Goal: Task Accomplishment & Management: Manage account settings

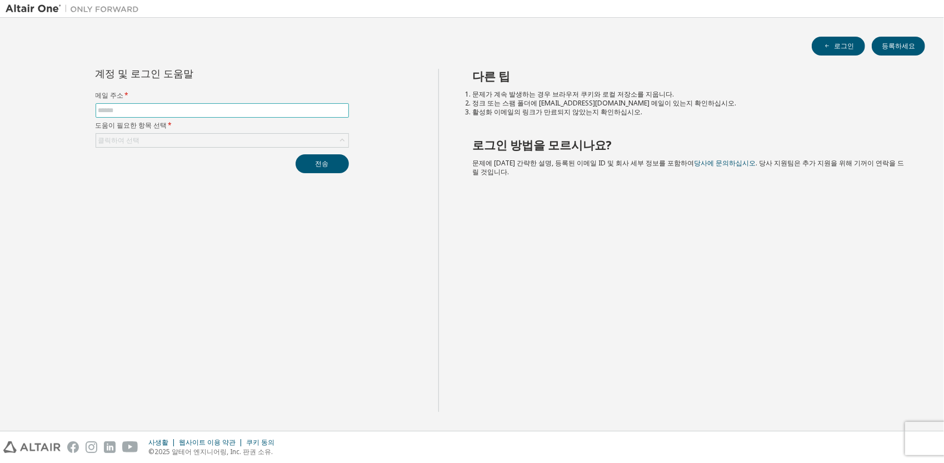
click at [261, 117] on span at bounding box center [222, 110] width 253 height 14
click at [265, 112] on input "text" at bounding box center [222, 110] width 248 height 9
click at [323, 163] on button "전송" at bounding box center [321, 163] width 53 height 19
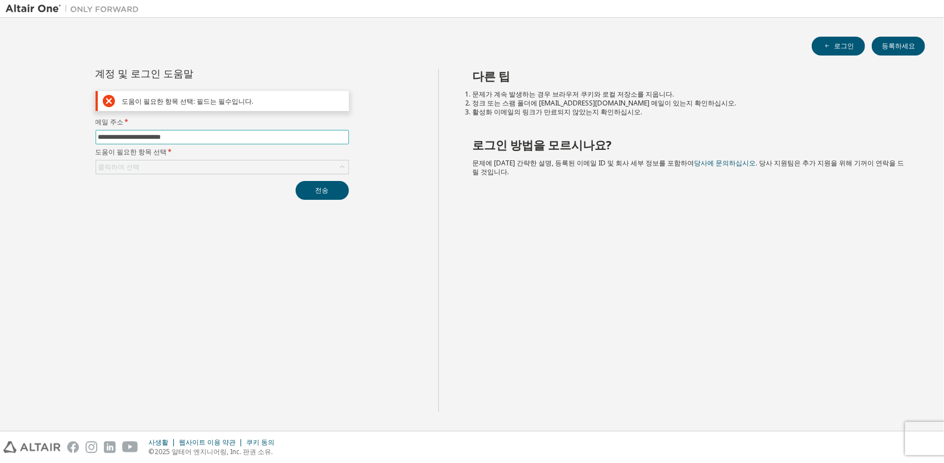
drag, startPoint x: 213, startPoint y: 134, endPoint x: -2, endPoint y: 173, distance: 218.9
click at [0, 173] on html "**********" at bounding box center [472, 231] width 944 height 463
type input "**********"
click at [340, 189] on button "전송" at bounding box center [321, 190] width 53 height 19
click at [325, 192] on button "전송" at bounding box center [321, 190] width 53 height 19
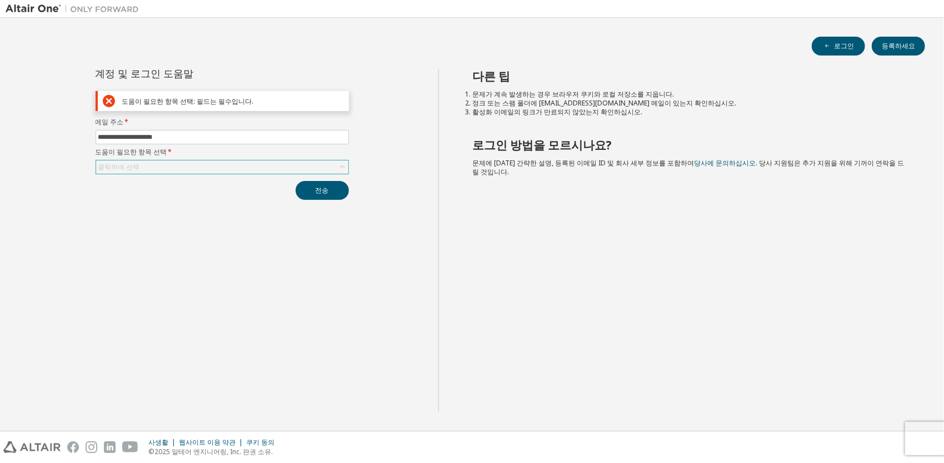
click at [165, 164] on div "클릭하여 선택" at bounding box center [222, 167] width 252 height 13
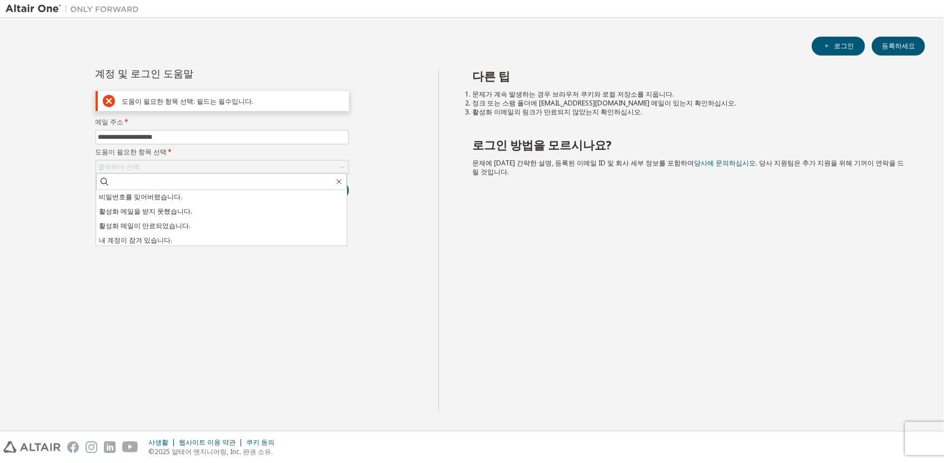
drag, startPoint x: 174, startPoint y: 193, endPoint x: 186, endPoint y: 197, distance: 12.1
click at [174, 193] on li "비밀번호를 잊어버렸습니다." at bounding box center [221, 197] width 250 height 14
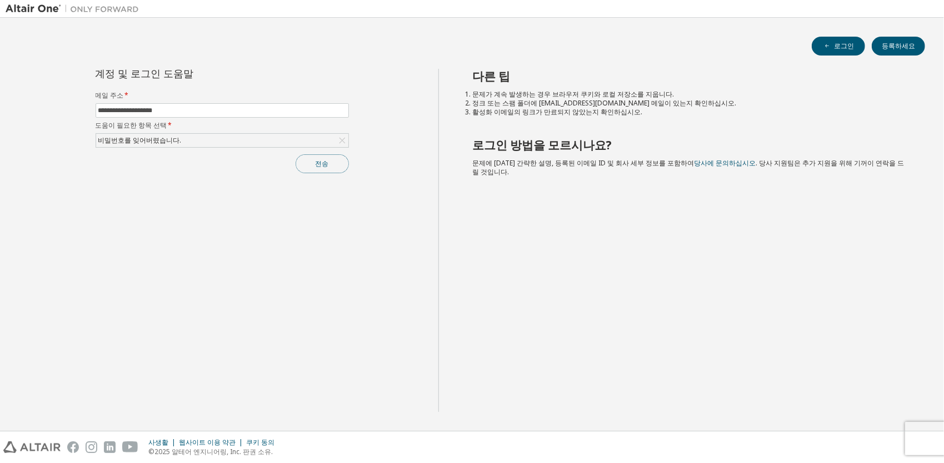
click at [314, 163] on button "전송" at bounding box center [321, 163] width 53 height 19
drag, startPoint x: 239, startPoint y: 111, endPoint x: -2, endPoint y: 173, distance: 249.6
click at [0, 173] on html "**********" at bounding box center [472, 231] width 944 height 463
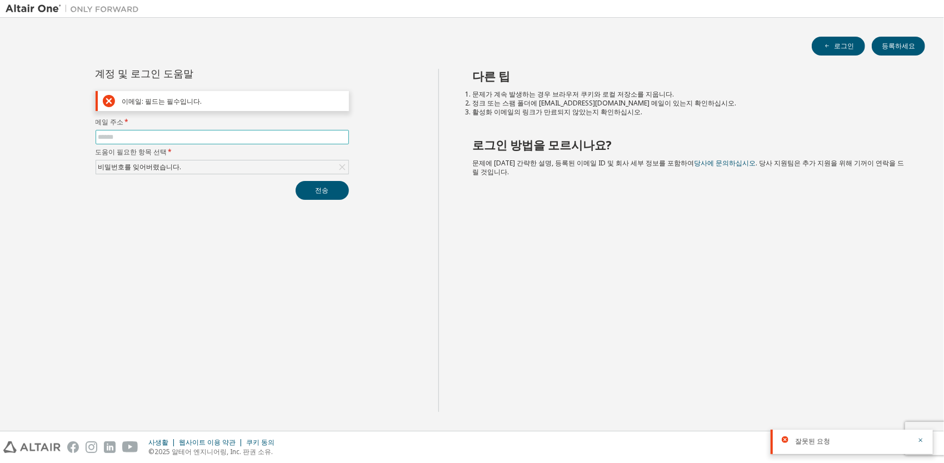
click at [210, 134] on input "text" at bounding box center [222, 137] width 248 height 9
type input "**********"
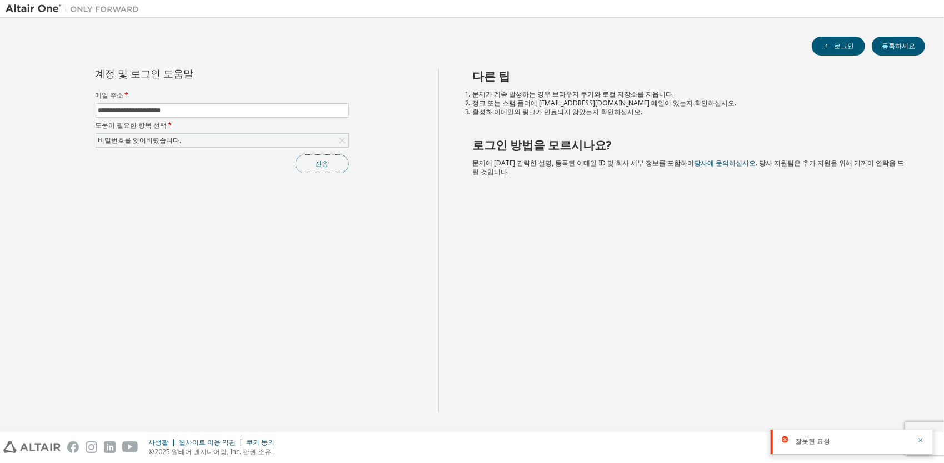
click at [307, 159] on button "전송" at bounding box center [321, 163] width 53 height 19
click at [845, 48] on font "로그인" at bounding box center [844, 46] width 20 height 9
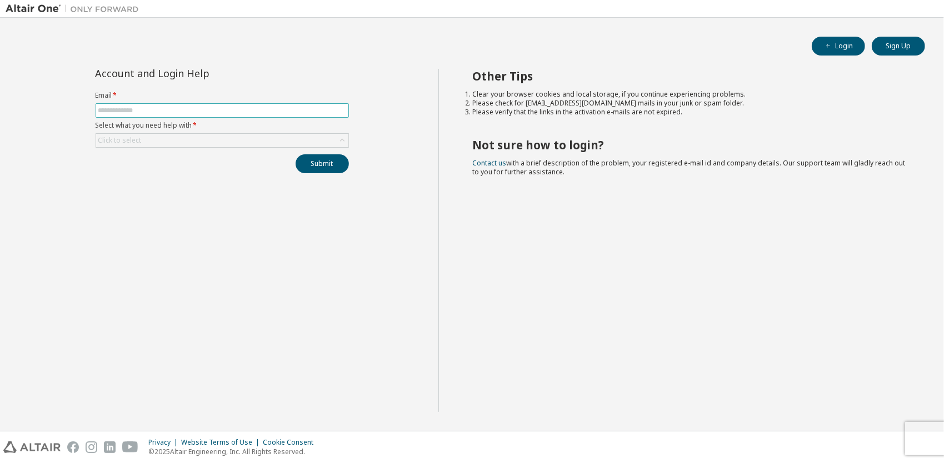
click at [163, 110] on input "text" at bounding box center [222, 110] width 248 height 9
type input "**********"
click at [153, 137] on div "Click to select" at bounding box center [222, 140] width 252 height 13
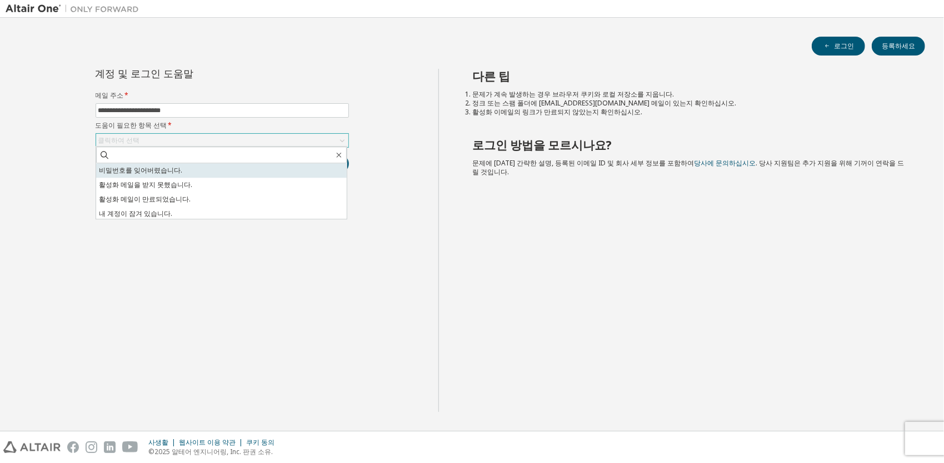
click at [209, 168] on li "비밀번호를 잊어버렸습니다." at bounding box center [221, 170] width 250 height 14
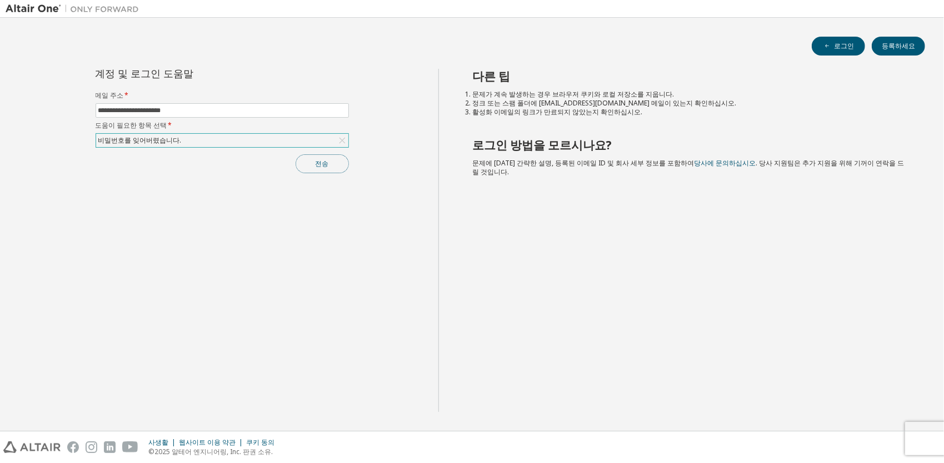
click at [339, 158] on button "전송" at bounding box center [321, 163] width 53 height 19
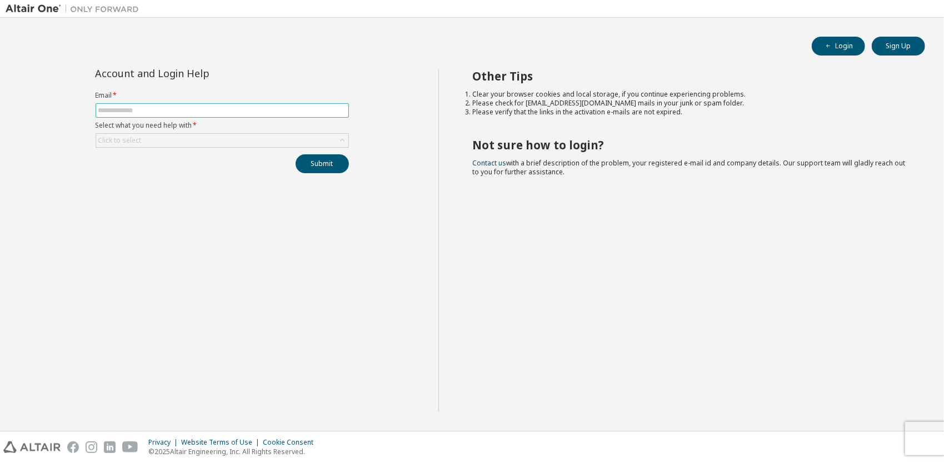
click at [228, 108] on input "text" at bounding box center [222, 110] width 248 height 9
type input "**********"
click at [317, 141] on div "Click to select" at bounding box center [222, 140] width 252 height 13
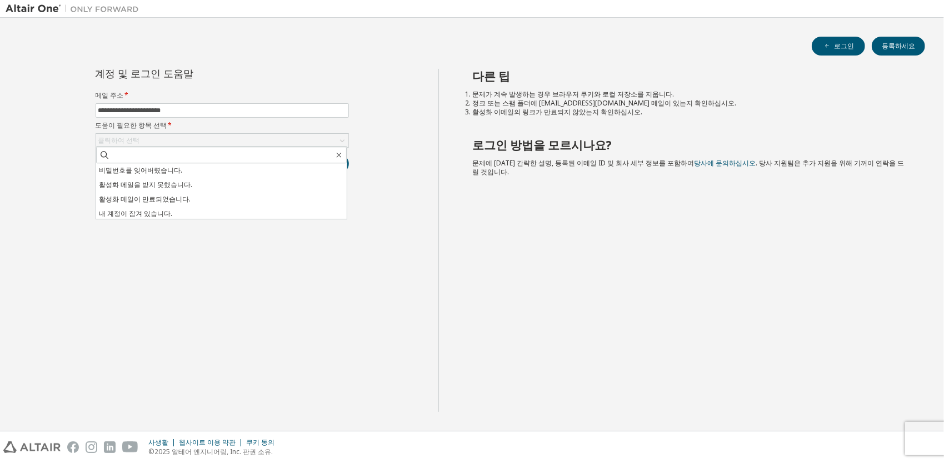
drag, startPoint x: 157, startPoint y: 175, endPoint x: 163, endPoint y: 175, distance: 6.7
click at [157, 175] on li "비밀번호를 잊어버렸습니다." at bounding box center [221, 170] width 250 height 14
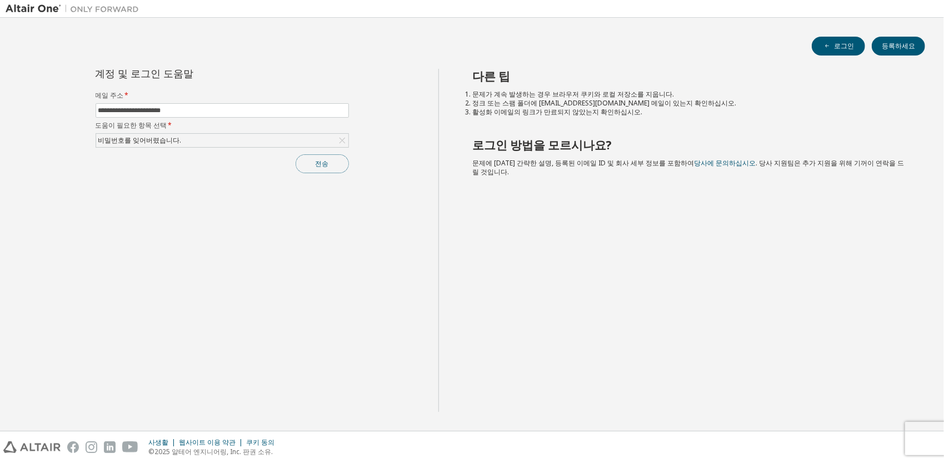
click at [318, 158] on button "전송" at bounding box center [321, 163] width 53 height 19
click at [216, 141] on div "비밀번호를 잊어버렸습니다." at bounding box center [222, 140] width 252 height 13
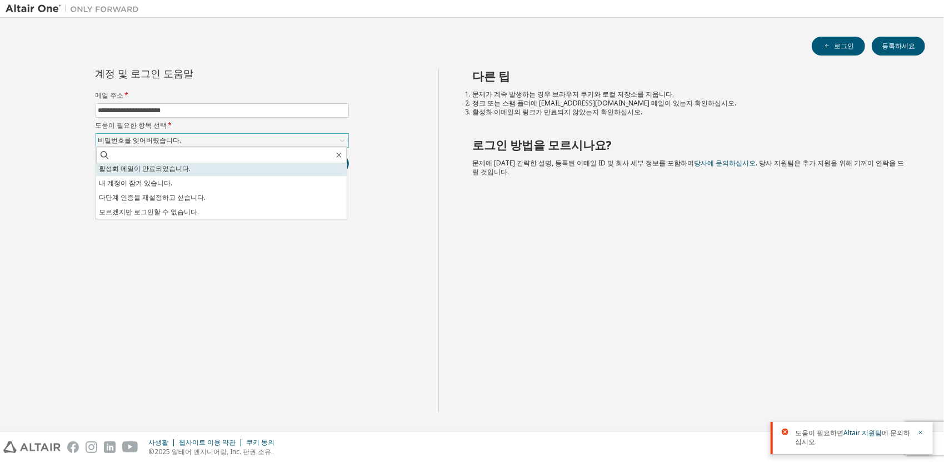
scroll to position [31, 0]
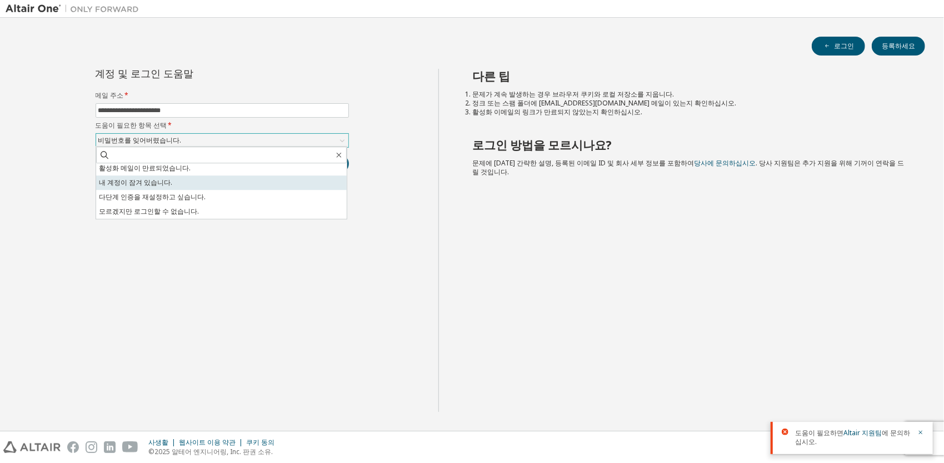
click at [167, 178] on li "내 계정이 잠겨 있습니다." at bounding box center [221, 183] width 250 height 14
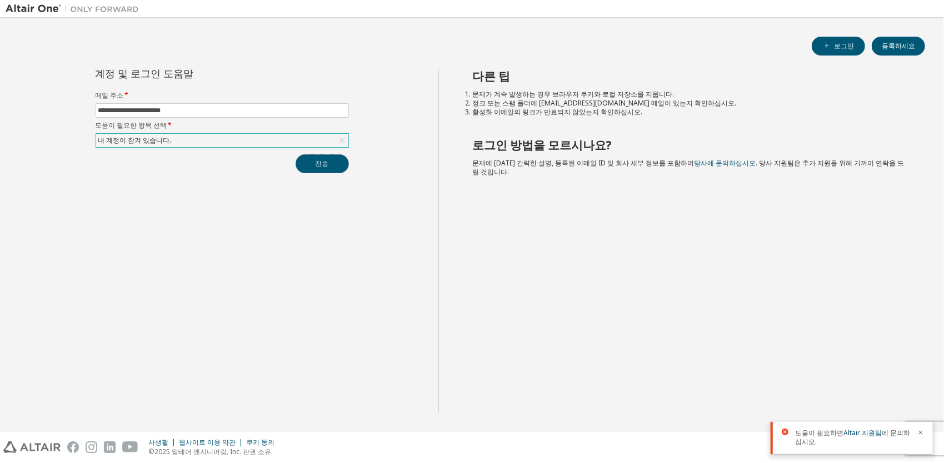
click at [322, 161] on button "전송" at bounding box center [321, 163] width 53 height 19
click at [861, 435] on link "Altair 지원팀" at bounding box center [862, 432] width 38 height 9
click at [679, 329] on div "다른 팁 문제가 계속 발생하는 경우 브라우저 쿠키와 로컬 저장소를 지웁니다. 정크 또는 스팸 폴더에 noreply@okta.com 메일이 있는…" at bounding box center [688, 240] width 500 height 343
drag, startPoint x: 923, startPoint y: 385, endPoint x: 924, endPoint y: 391, distance: 6.2
click at [923, 385] on div "도움이 필요하면 Altair 지원팀 에 문의하십시오." at bounding box center [851, 397] width 162 height 32
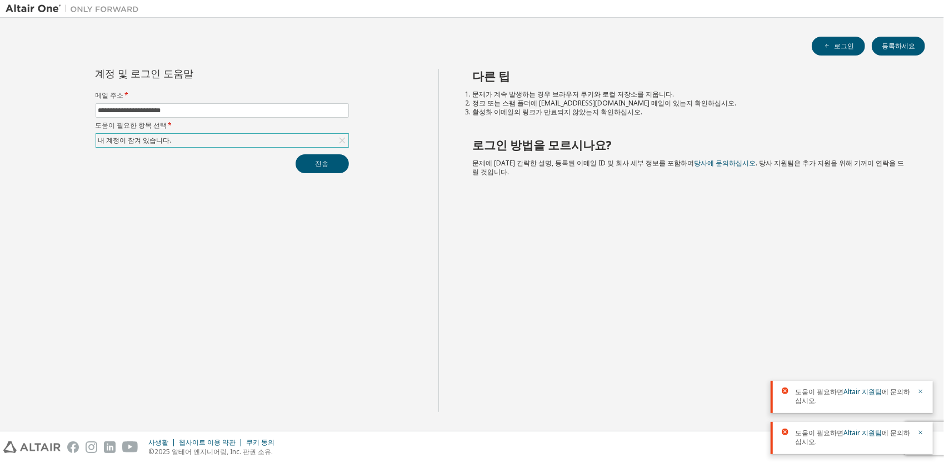
click at [919, 388] on icon "button" at bounding box center [920, 391] width 7 height 7
click at [921, 431] on icon "button" at bounding box center [920, 432] width 7 height 7
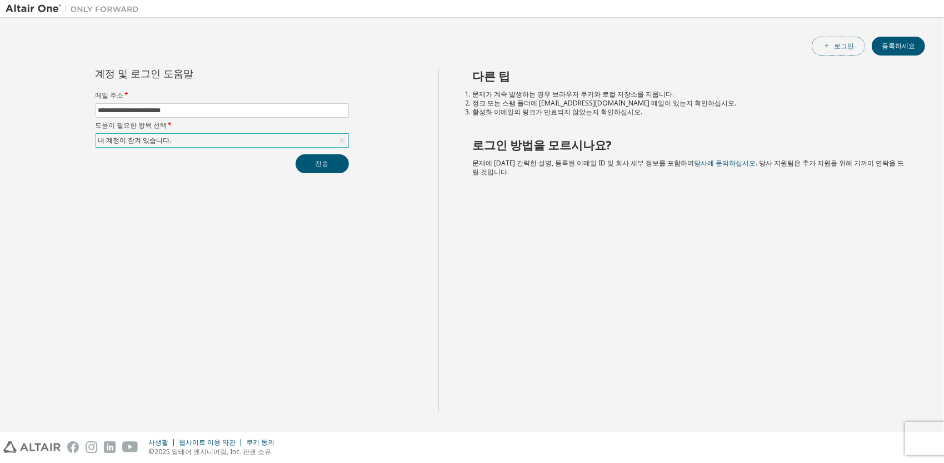
click at [819, 43] on button "로그인" at bounding box center [837, 46] width 53 height 19
